Goal: Information Seeking & Learning: Learn about a topic

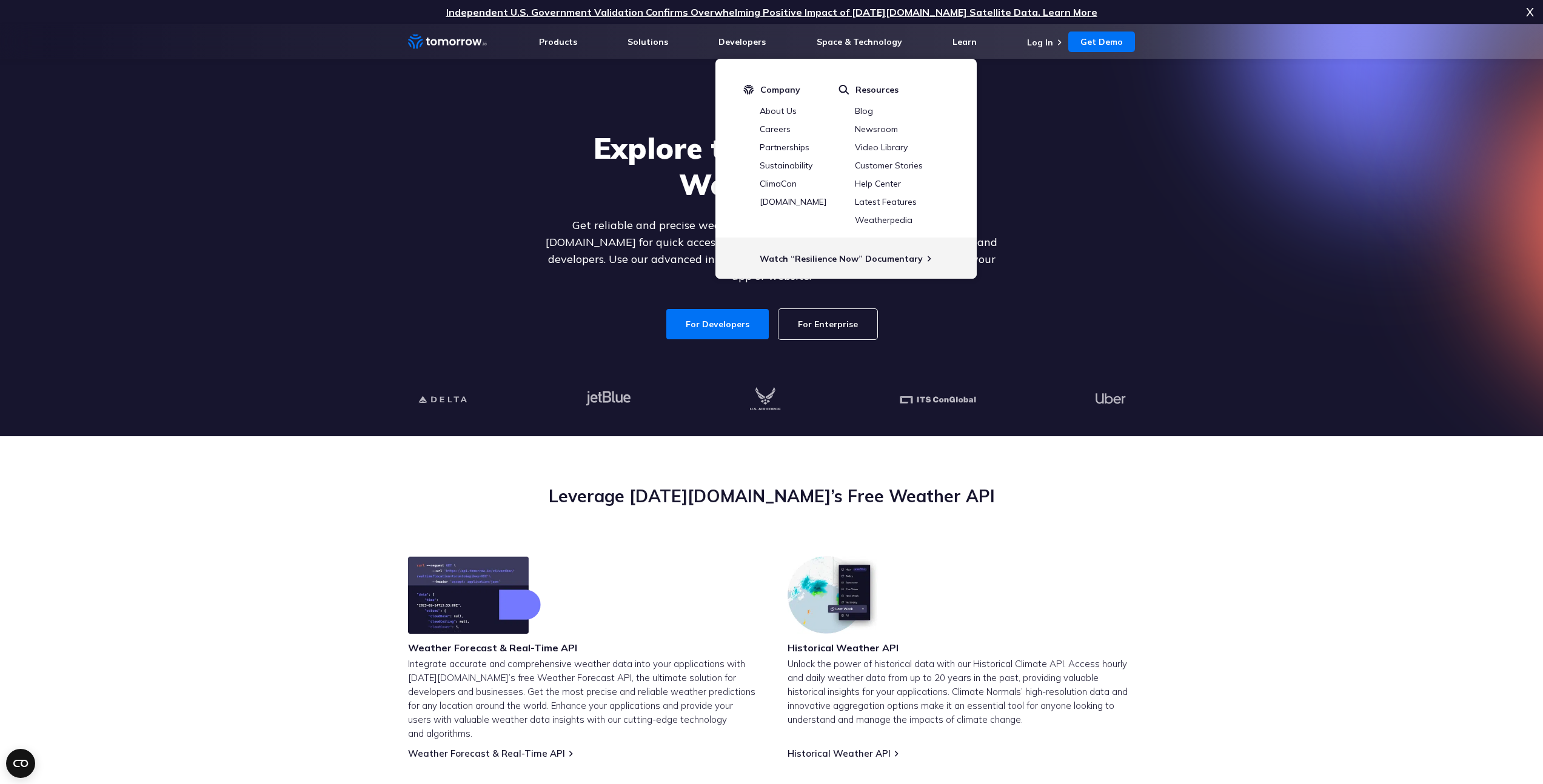
click at [1296, 292] on section "Explore the World’s Best Weather API Get reliable and precise weather data thro…" at bounding box center [771, 230] width 1543 height 412
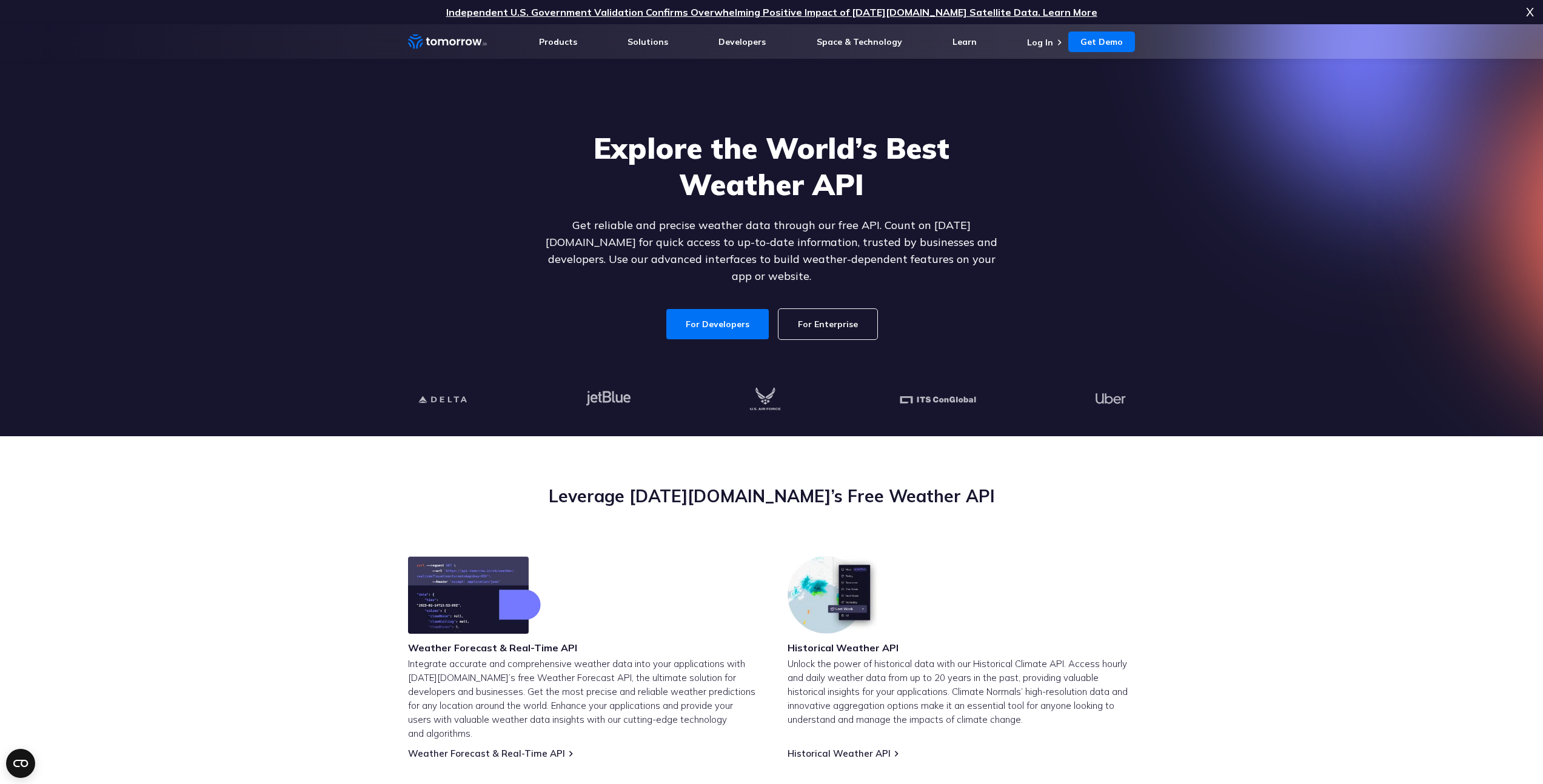
click at [1303, 528] on section "Leverage Tomorrow.io’s Free Weather API Weather Forecast & Real-Time API Integr…" at bounding box center [771, 741] width 1543 height 609
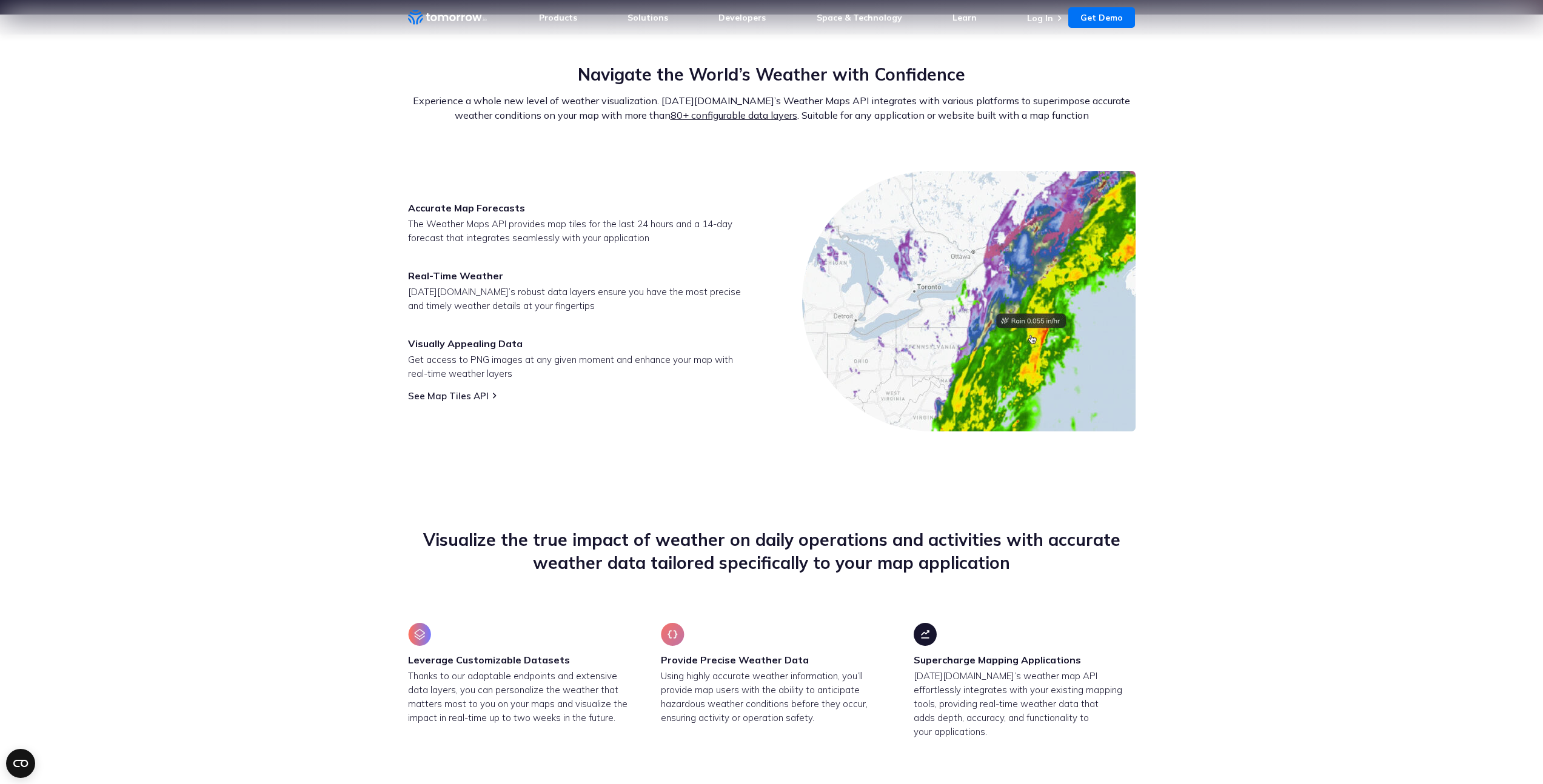
scroll to position [359, 0]
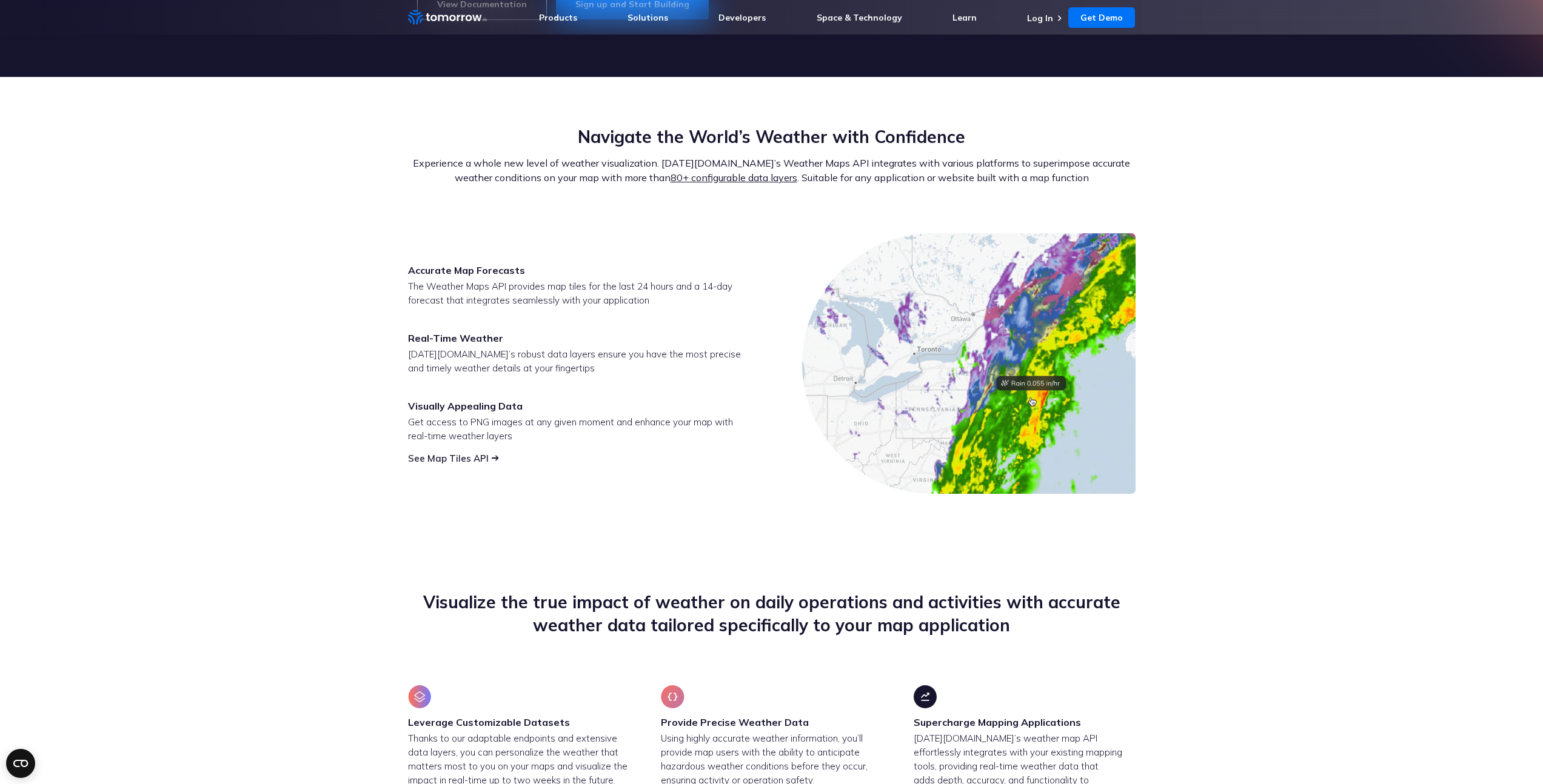
click at [482, 456] on link "See Map Tiles API" at bounding box center [448, 458] width 81 height 12
click at [277, 408] on section "Navigate the World’s Weather with Confidence Experience a whole new level of we…" at bounding box center [771, 310] width 1543 height 466
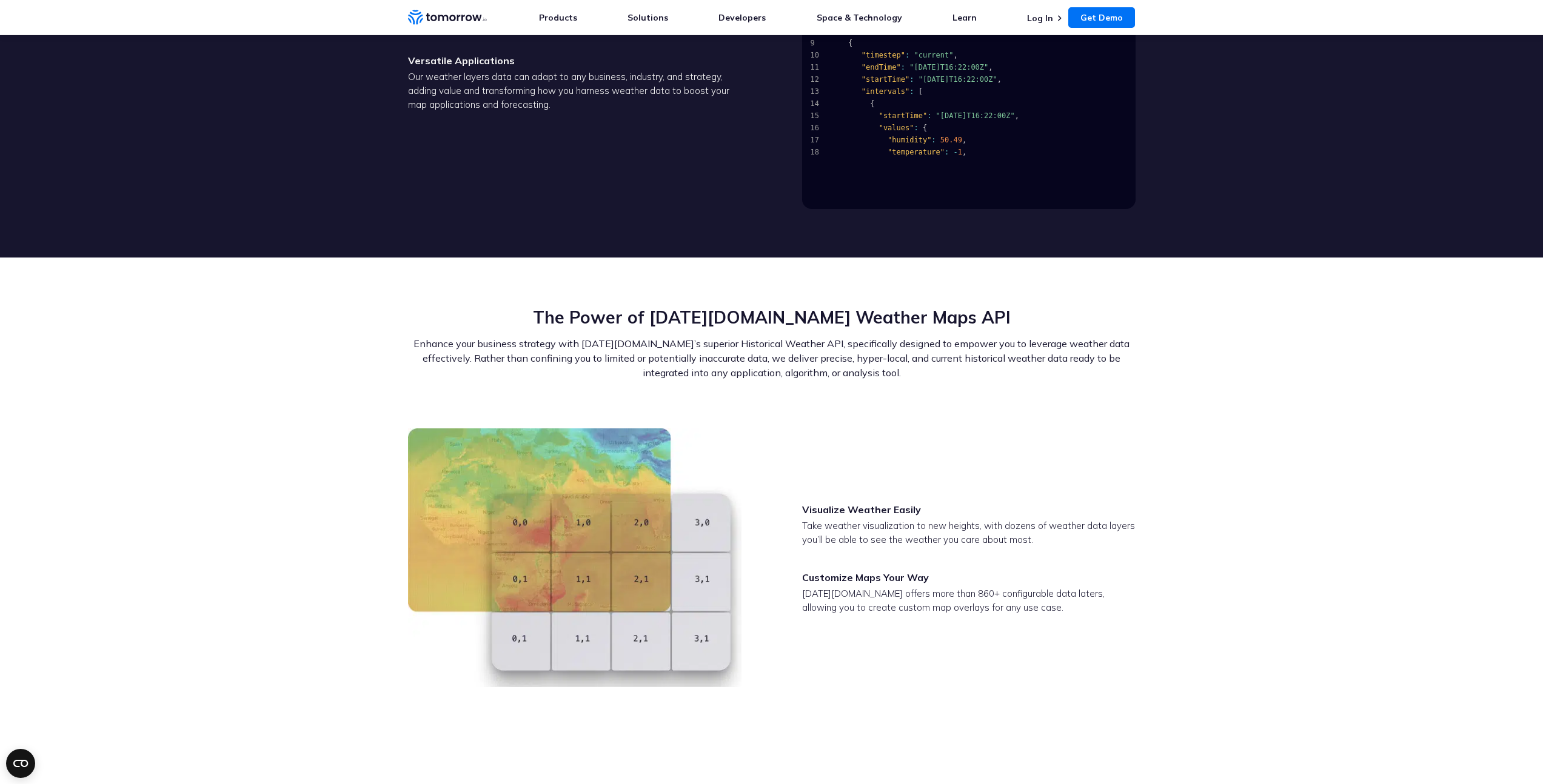
scroll to position [0, 0]
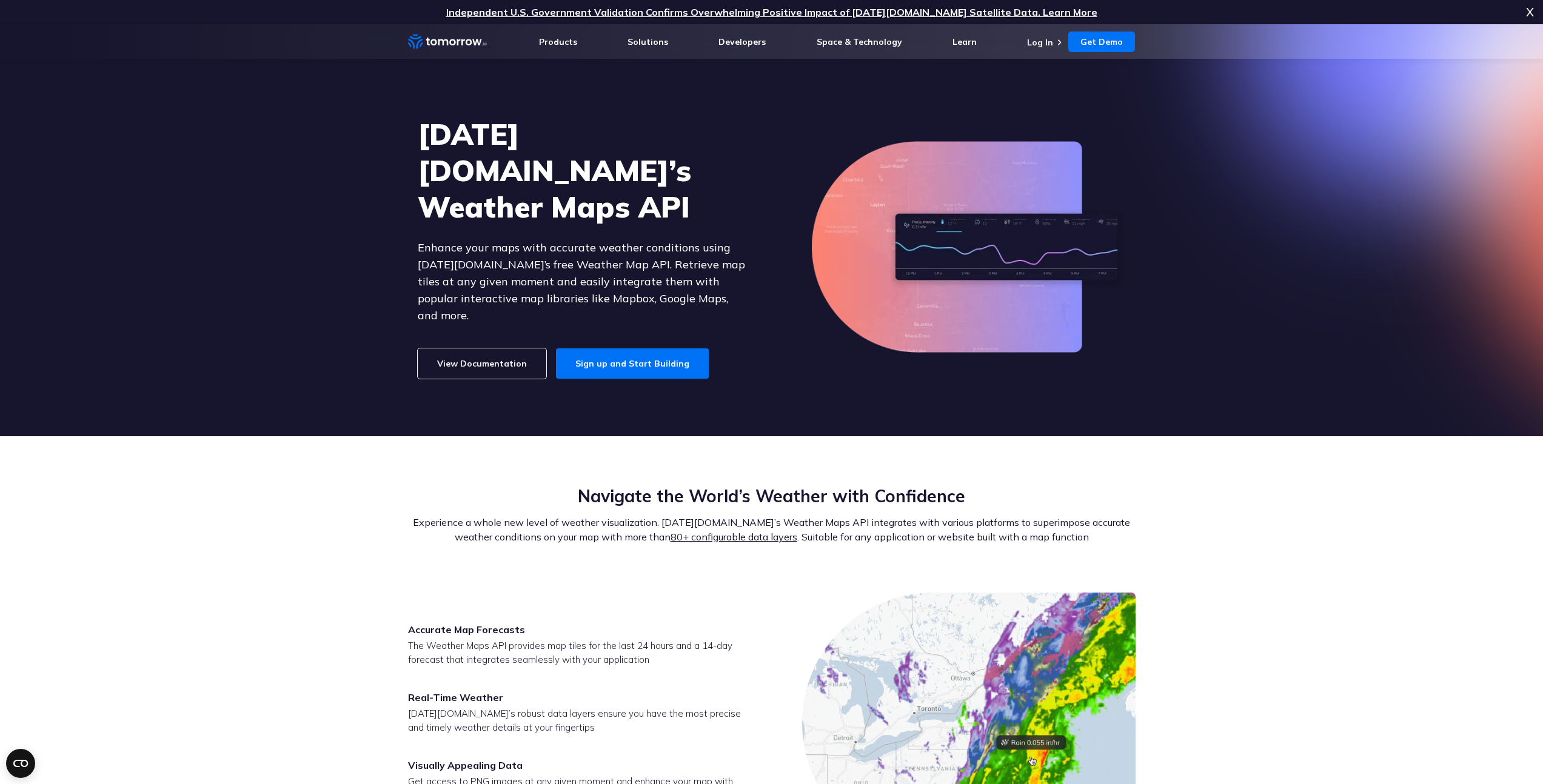
click at [258, 209] on section "Tomorrow.io’s Weather Maps API Enhance your maps with accurate weather conditio…" at bounding box center [771, 230] width 1543 height 412
